Goal: Find specific page/section: Find specific page/section

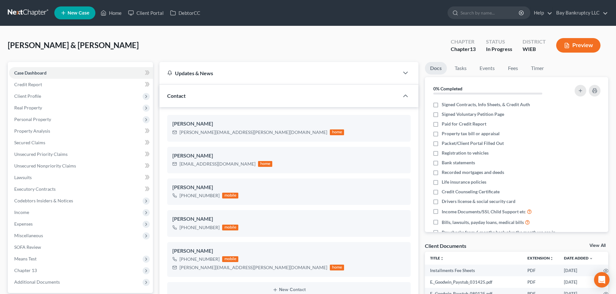
select select "3"
select select "4"
select select "0"
drag, startPoint x: 113, startPoint y: 11, endPoint x: 156, endPoint y: 73, distance: 75.1
click at [113, 11] on link "Home" at bounding box center [110, 13] width 27 height 12
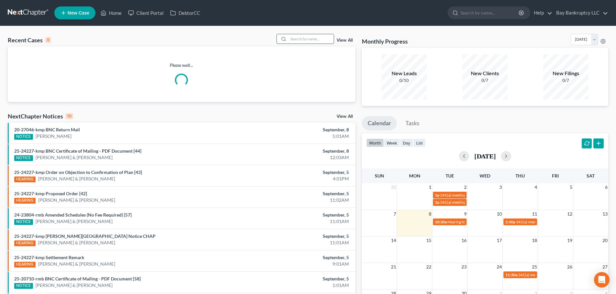
click at [297, 39] on input "search" at bounding box center [310, 38] width 45 height 9
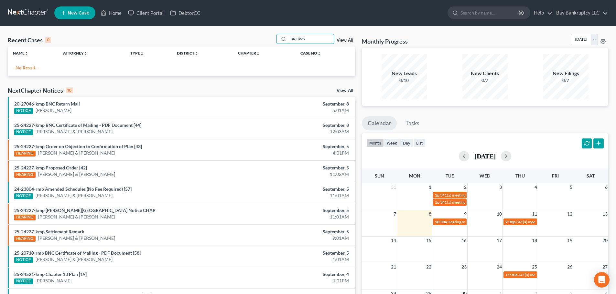
type input "BROWN"
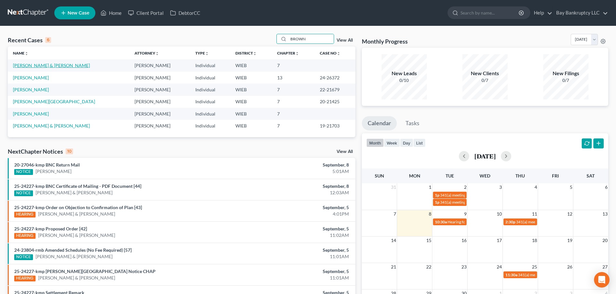
click at [43, 67] on link "[PERSON_NAME] & [PERSON_NAME]" at bounding box center [51, 65] width 77 height 5
select select "3"
select select "1"
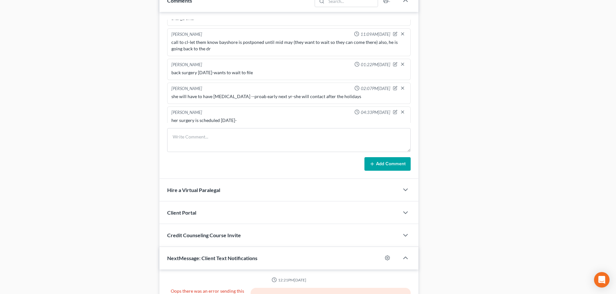
scroll to position [97, 0]
